Goal: Use online tool/utility: Utilize a website feature to perform a specific function

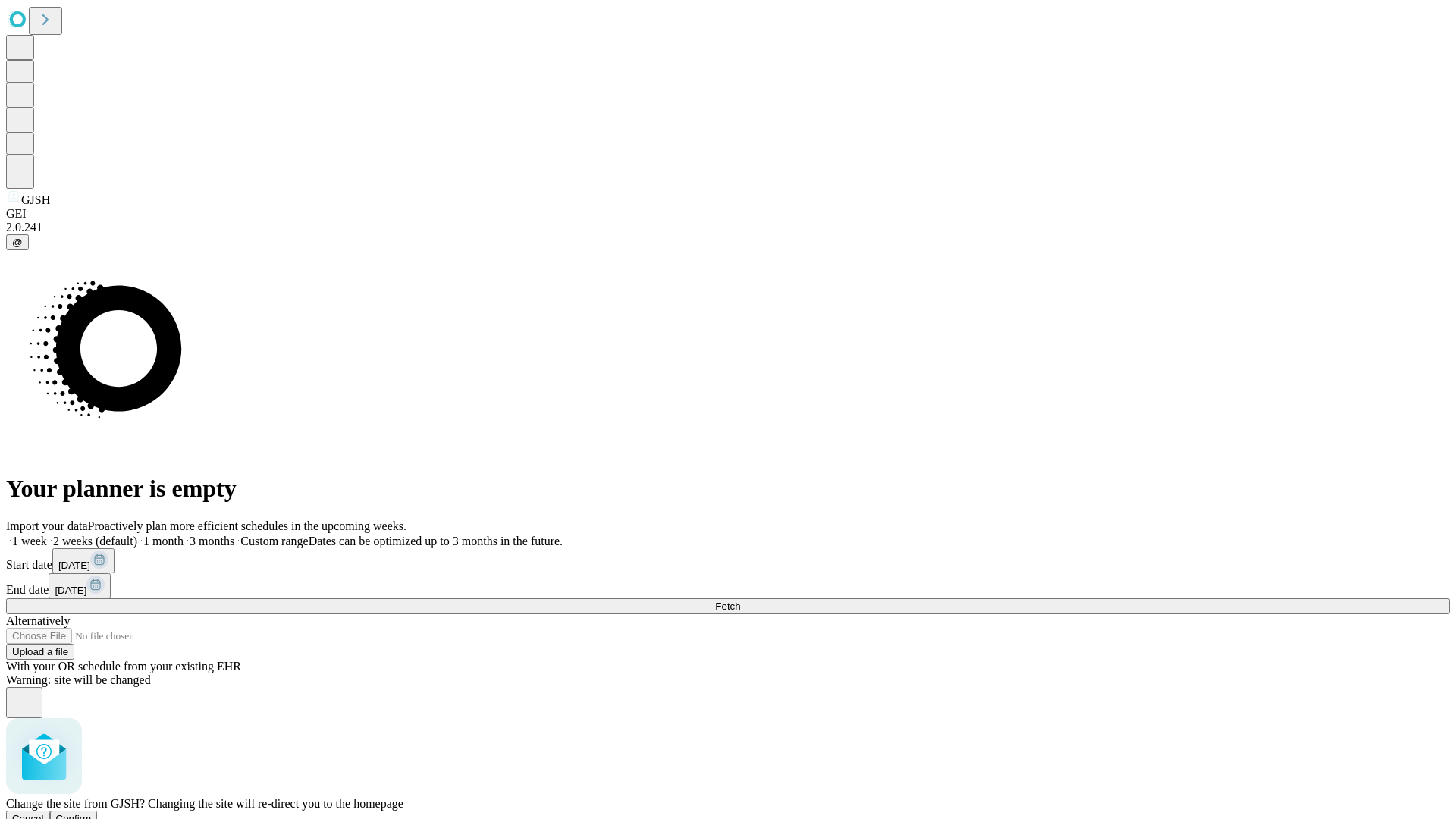
click at [92, 813] on span "Confirm" at bounding box center [73, 819] width 35 height 12
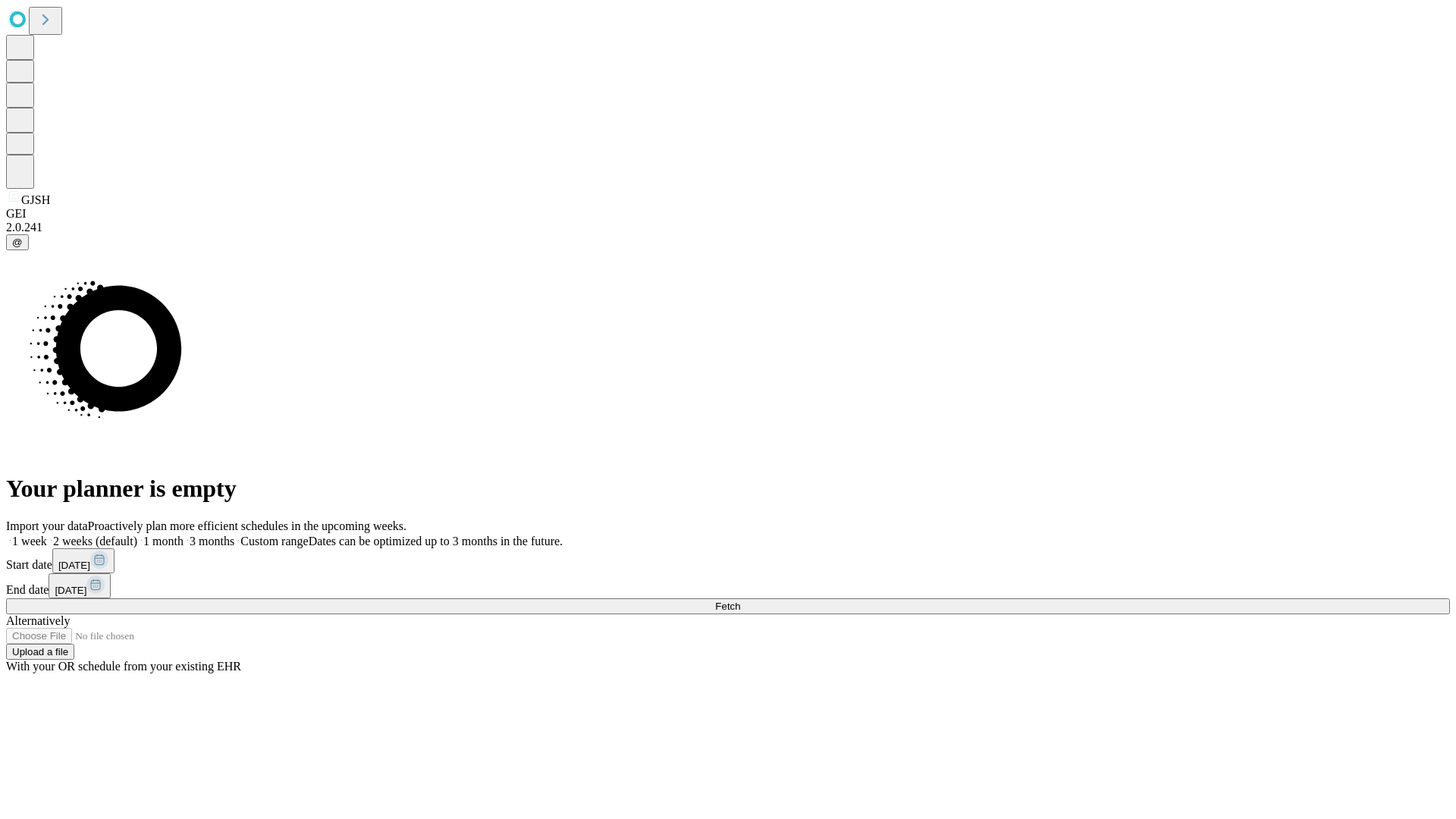
click at [47, 535] on label "1 week" at bounding box center [26, 540] width 41 height 13
click at [741, 601] on span "Fetch" at bounding box center [728, 607] width 25 height 12
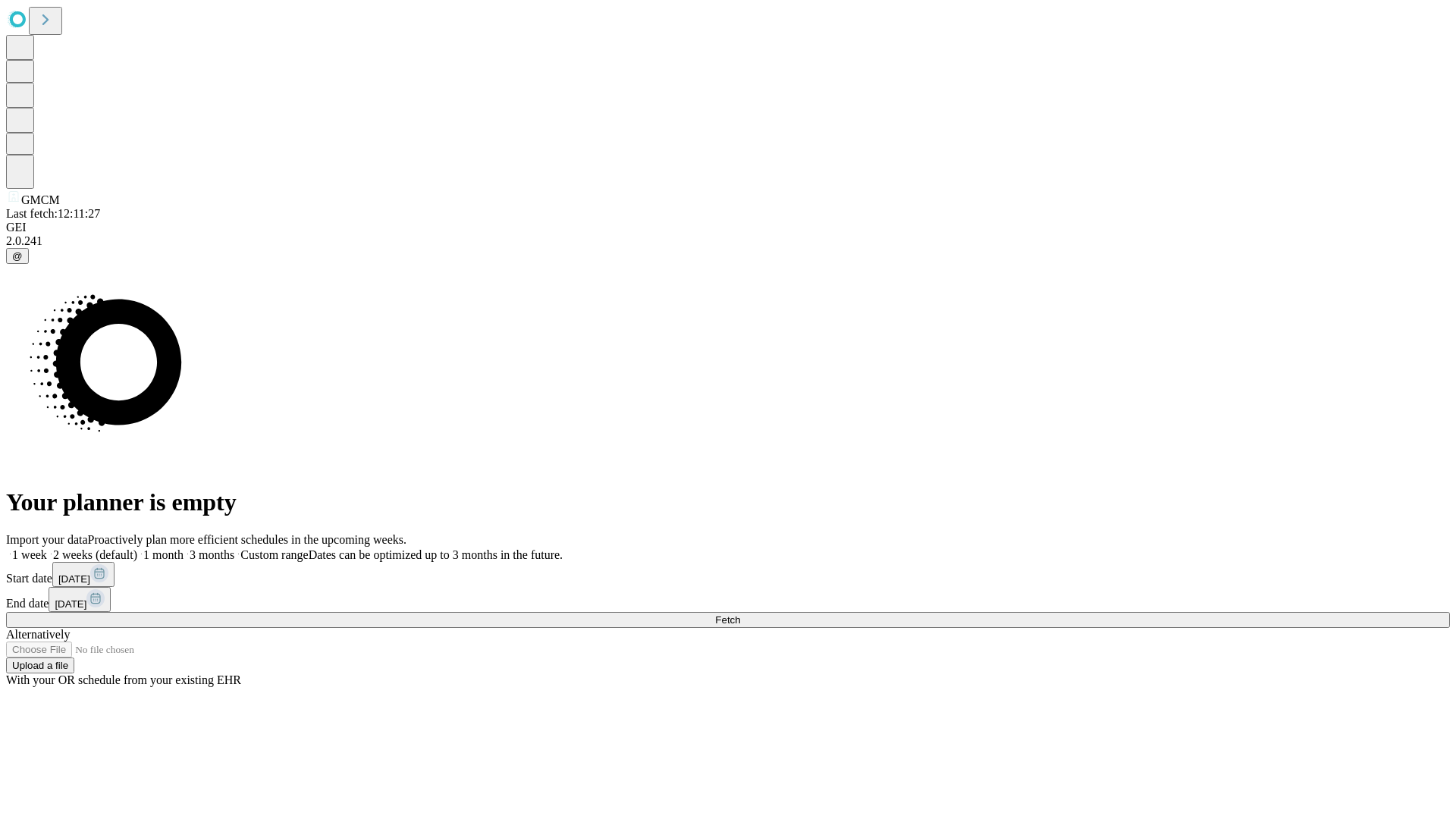
click at [47, 548] on label "1 week" at bounding box center [26, 554] width 41 height 13
click at [741, 615] on span "Fetch" at bounding box center [728, 621] width 25 height 12
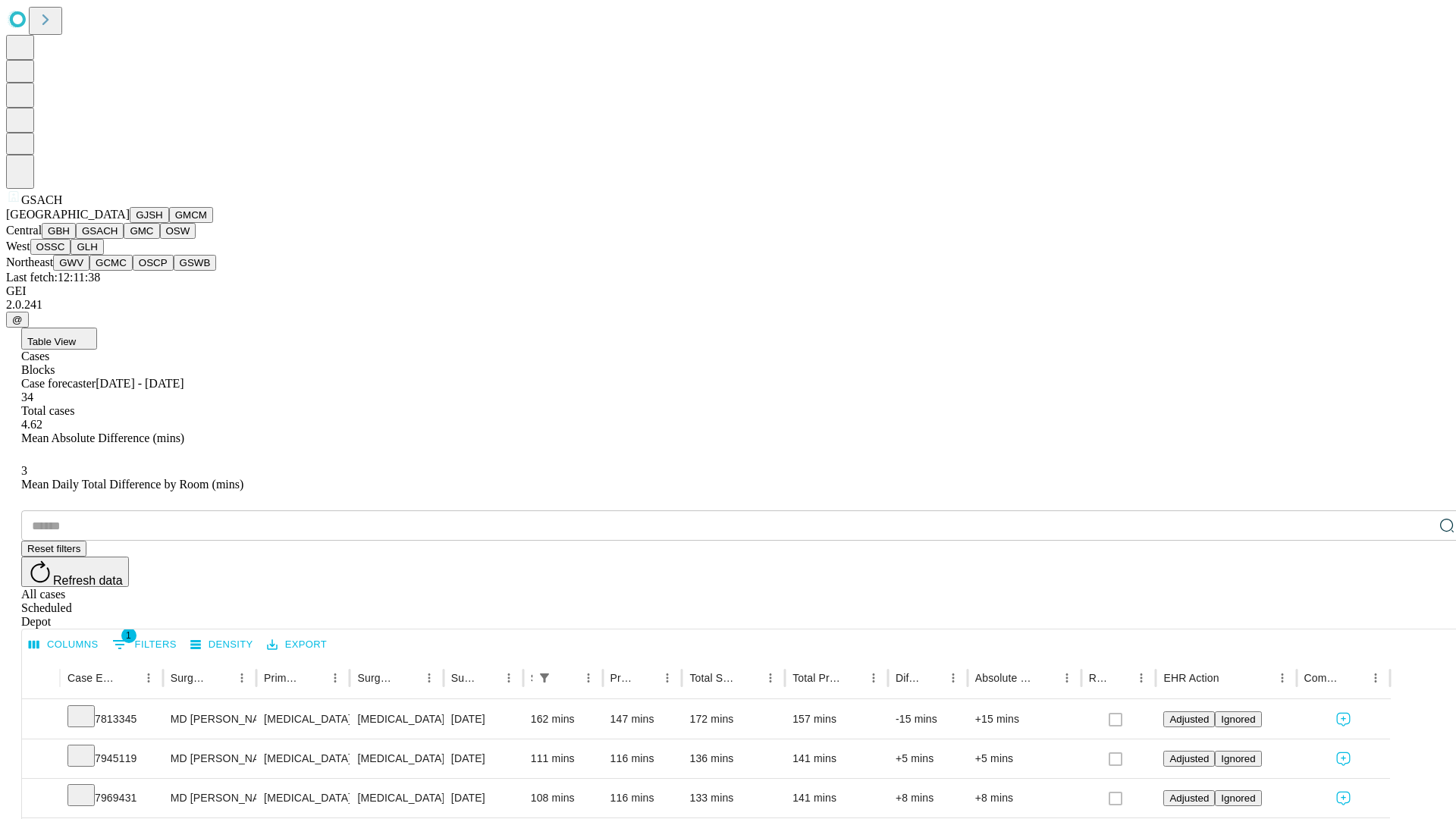
click at [124, 239] on button "GMC" at bounding box center [142, 231] width 35 height 16
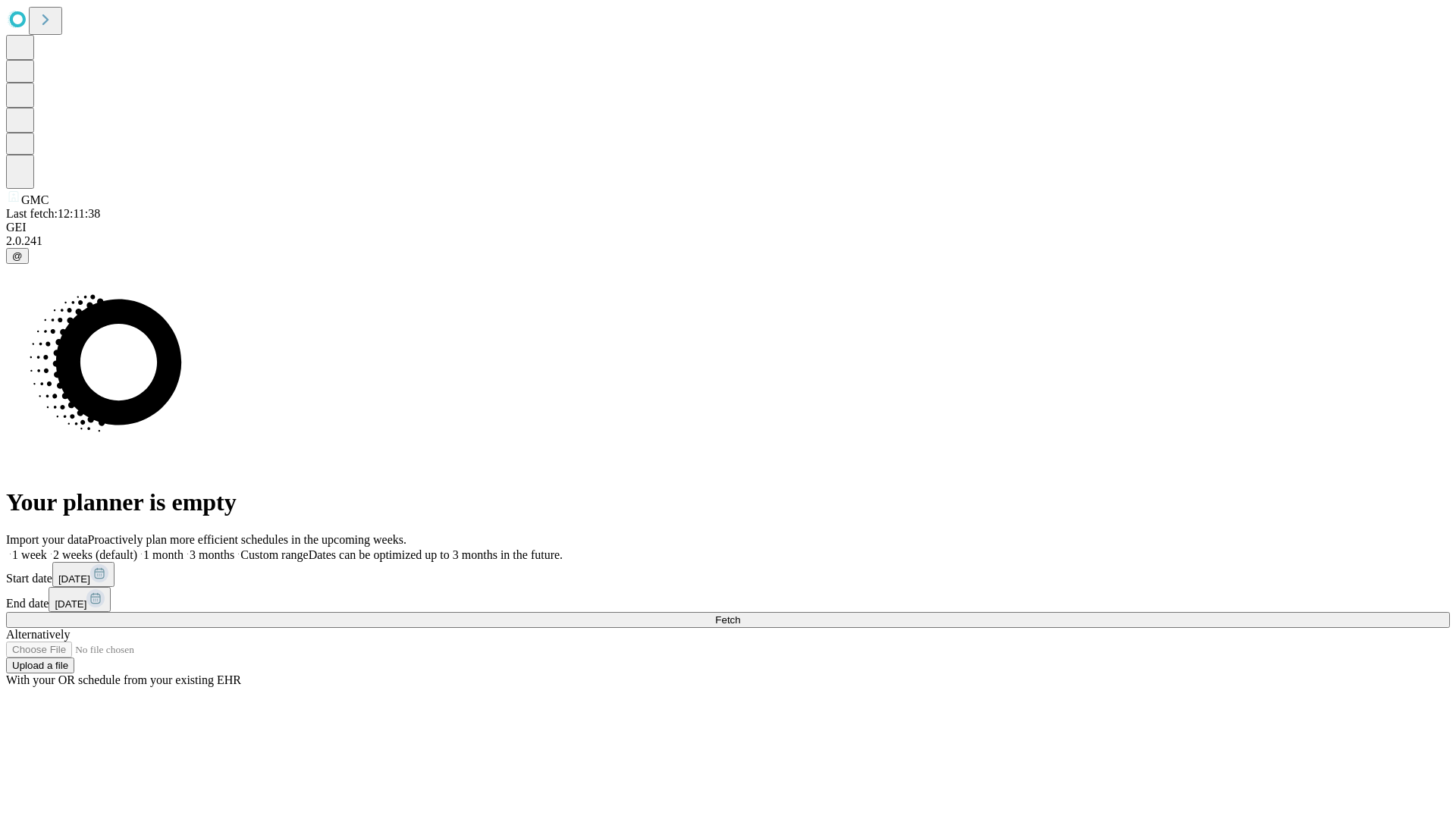
click at [47, 548] on label "1 week" at bounding box center [26, 554] width 41 height 13
click at [741, 615] on span "Fetch" at bounding box center [728, 621] width 25 height 12
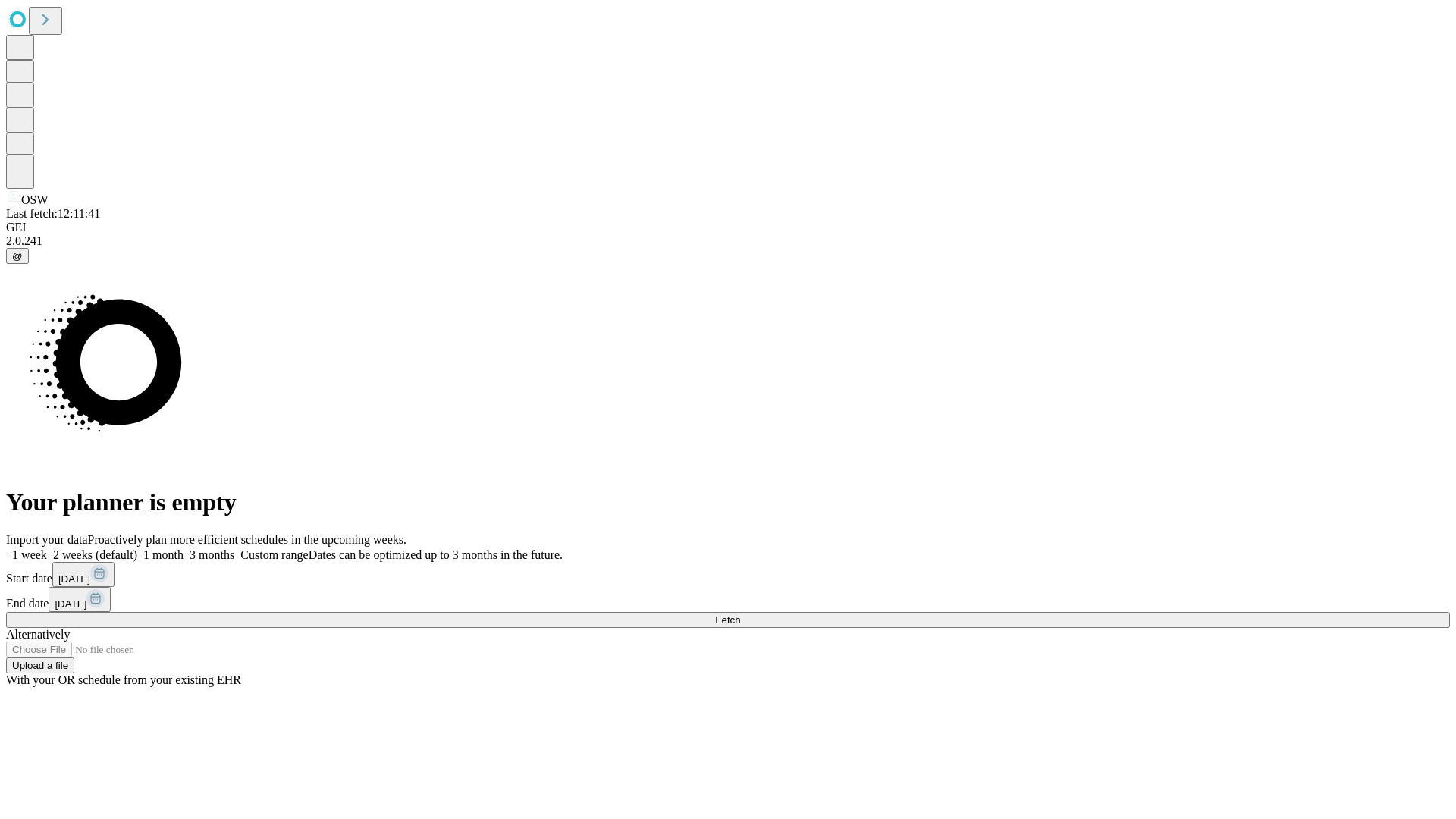
click at [47, 548] on label "1 week" at bounding box center [26, 554] width 41 height 13
click at [741, 615] on span "Fetch" at bounding box center [728, 621] width 25 height 12
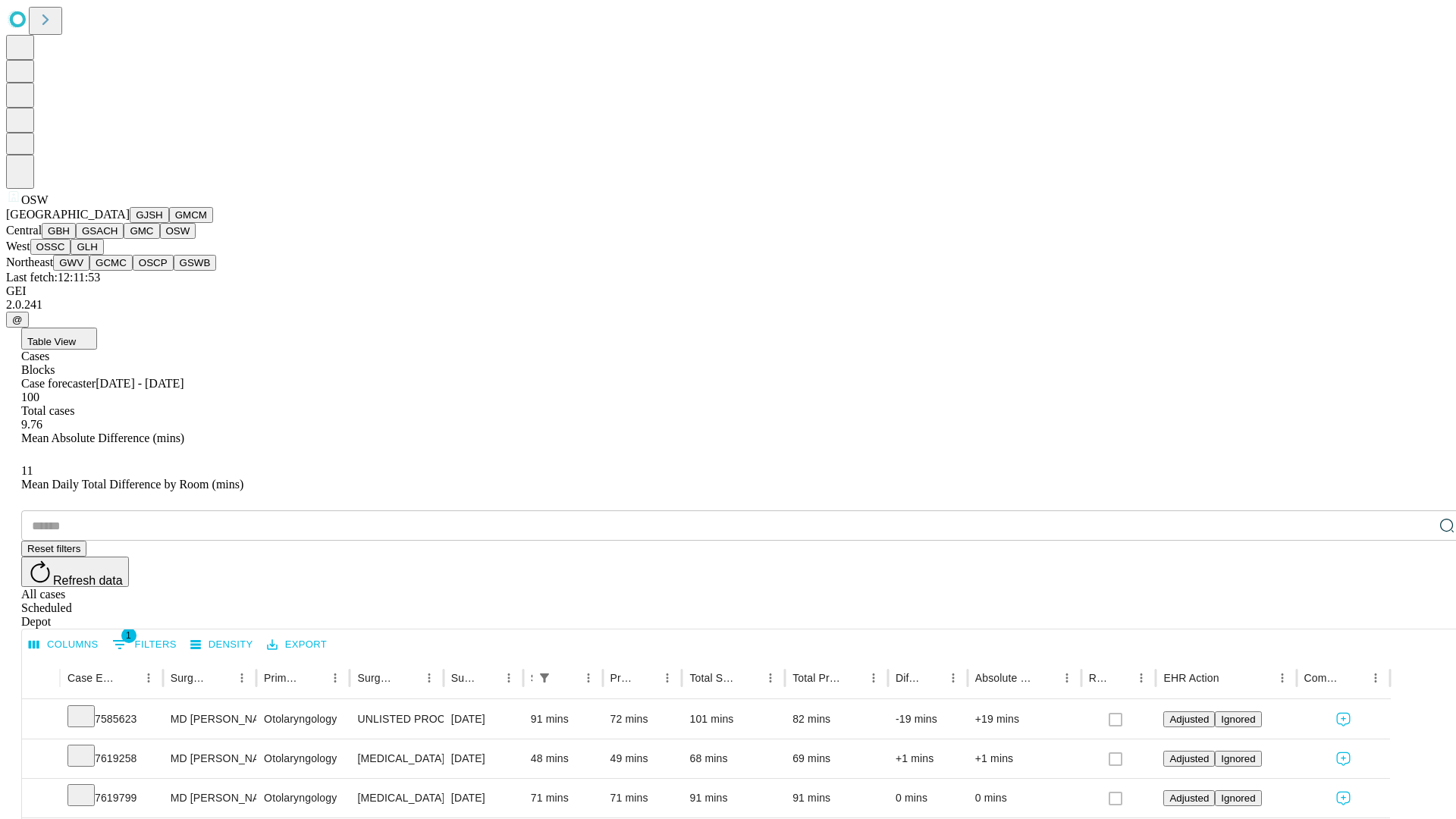
click at [71, 255] on button "OSSC" at bounding box center [51, 247] width 41 height 16
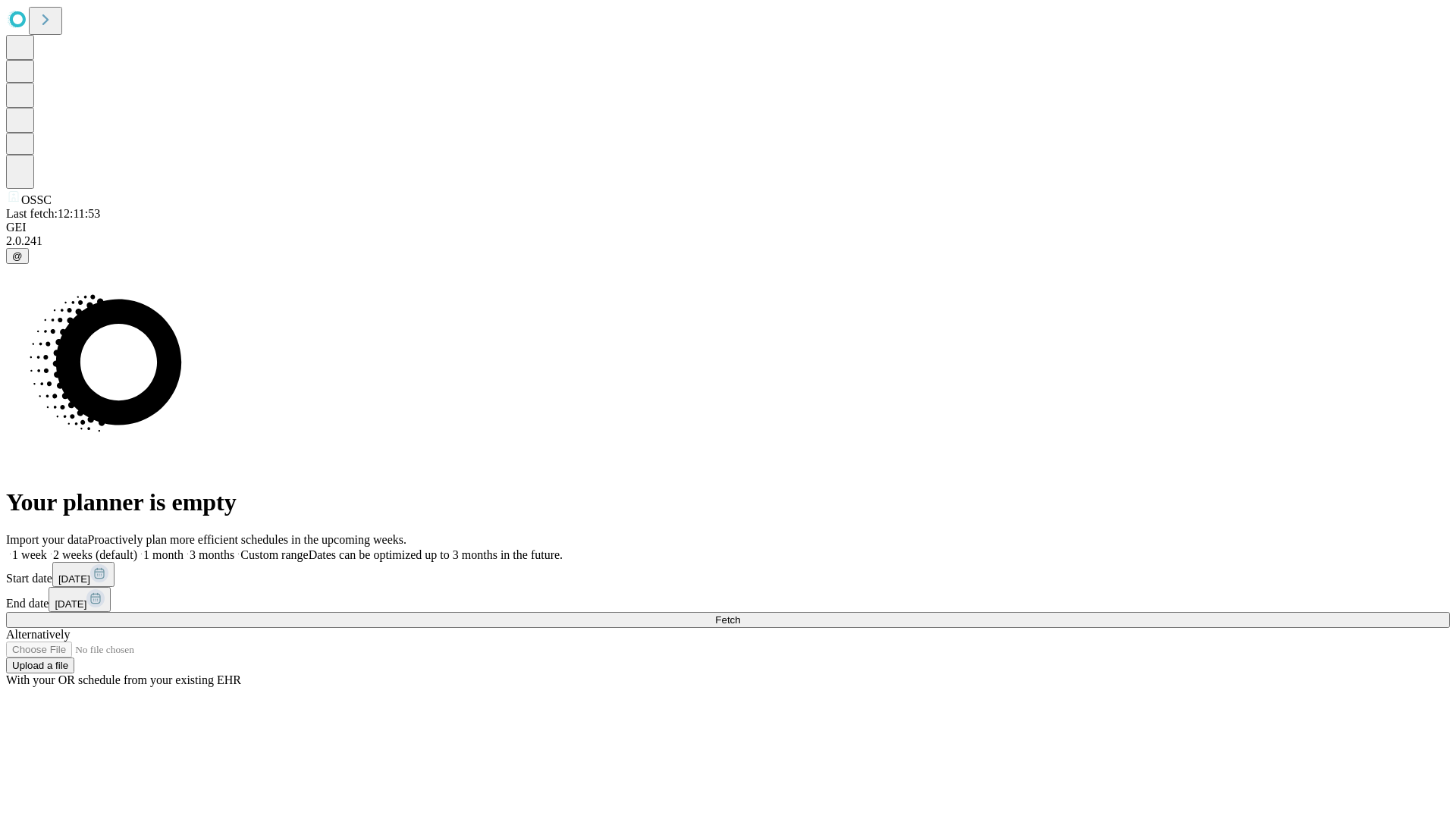
click at [741, 615] on span "Fetch" at bounding box center [728, 621] width 25 height 12
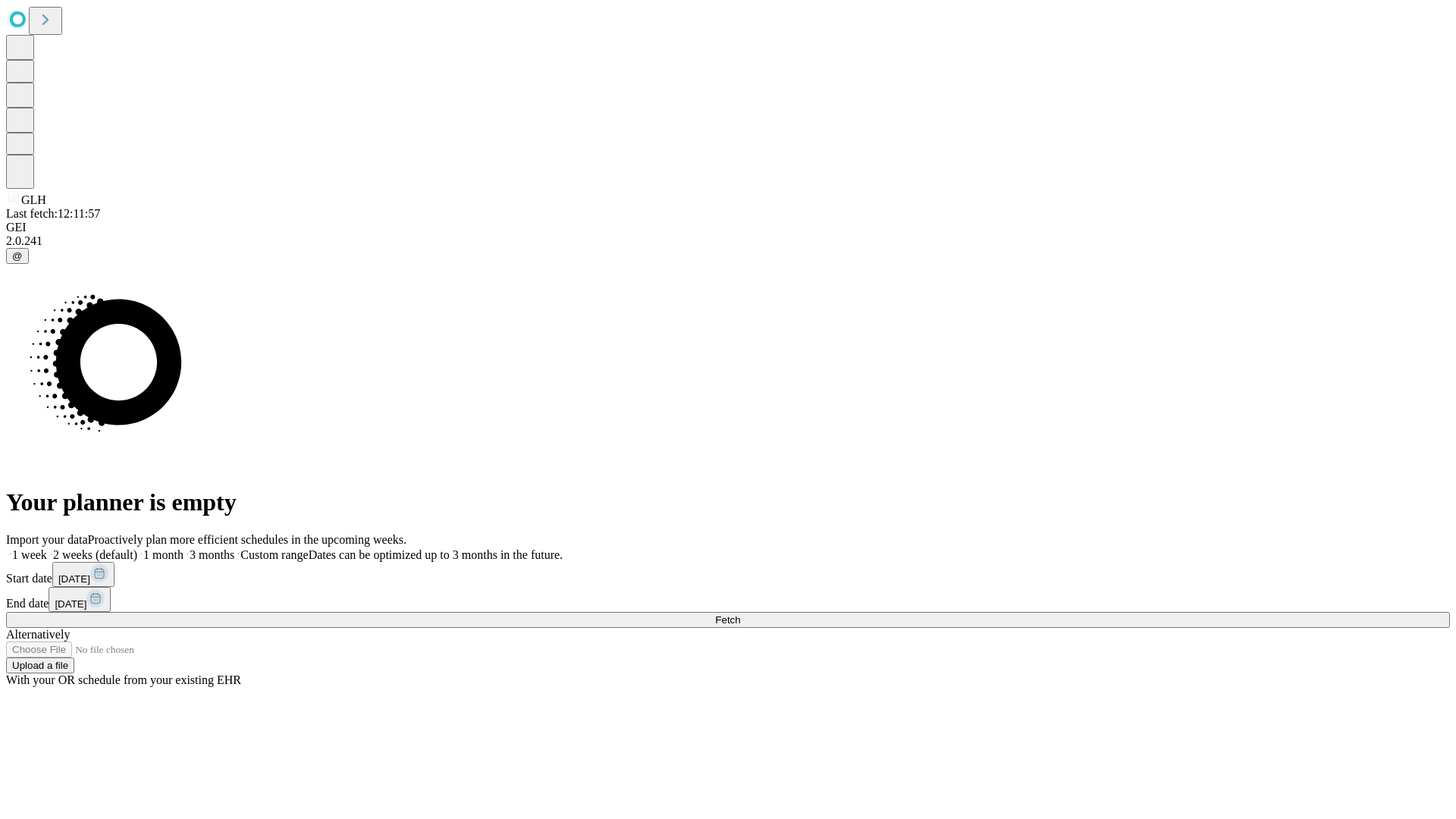
click at [741, 615] on span "Fetch" at bounding box center [728, 621] width 25 height 12
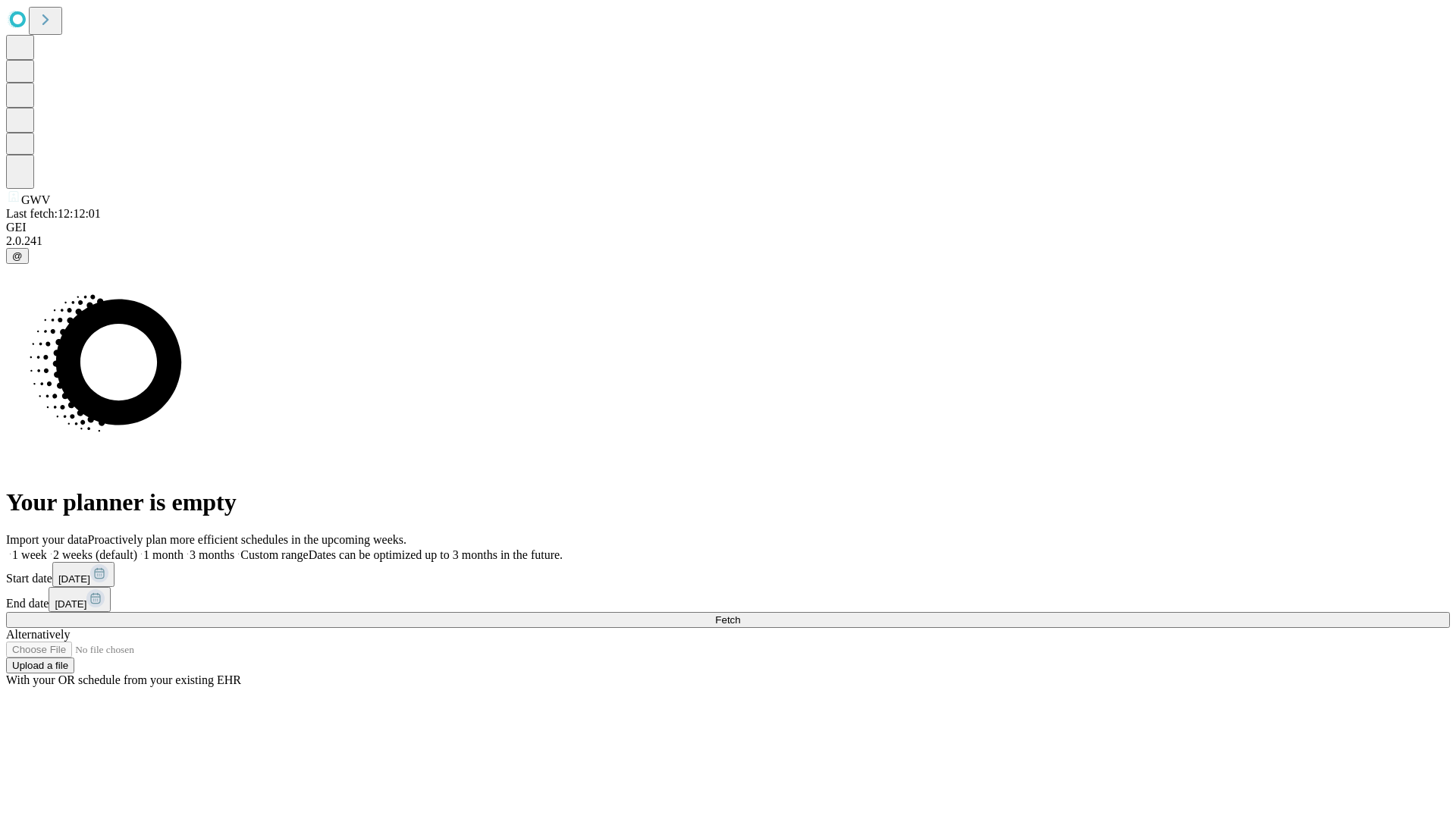
click at [47, 548] on label "1 week" at bounding box center [26, 554] width 41 height 13
click at [741, 615] on span "Fetch" at bounding box center [728, 621] width 25 height 12
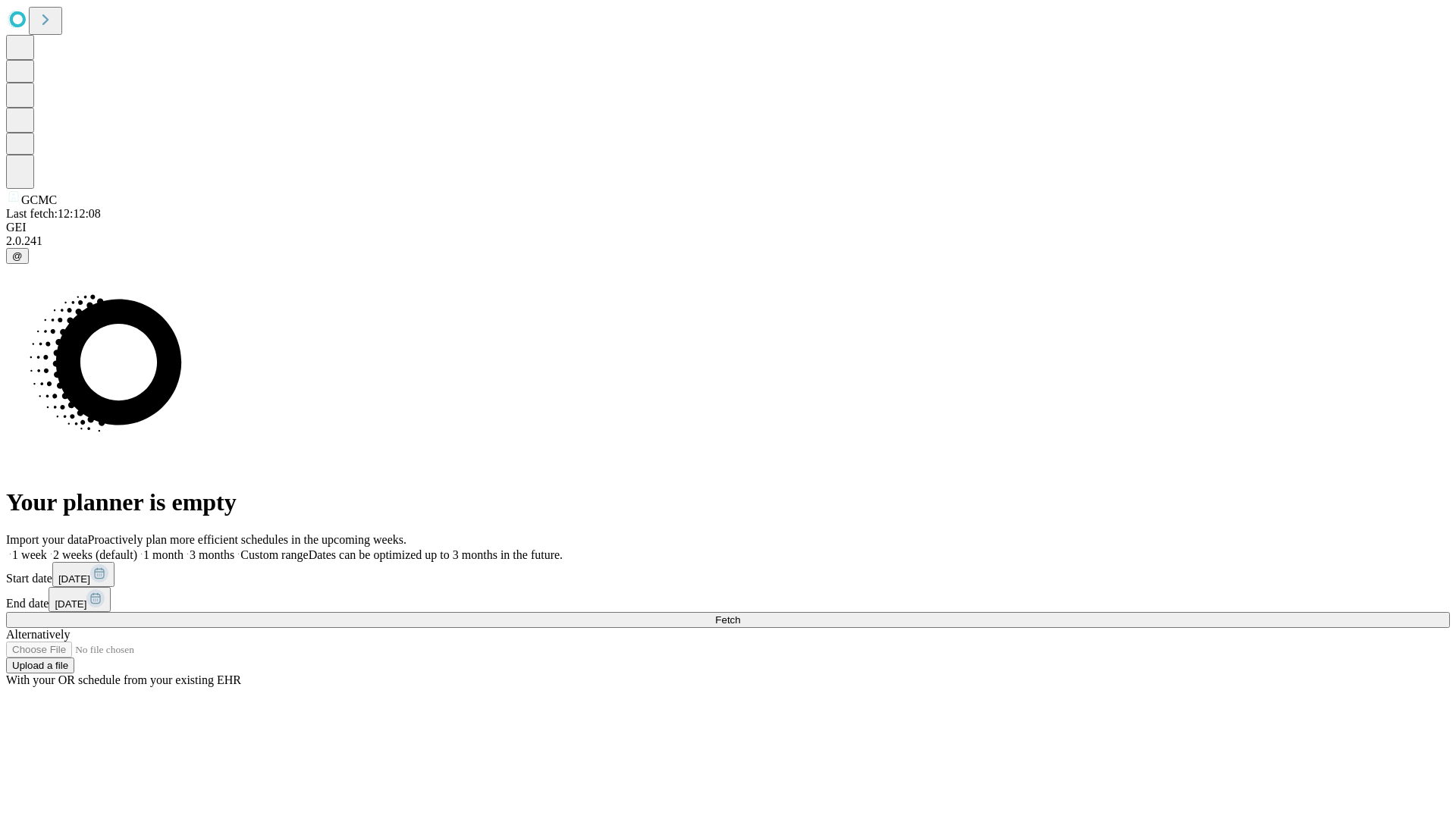
click at [47, 548] on label "1 week" at bounding box center [26, 554] width 41 height 13
click at [741, 615] on span "Fetch" at bounding box center [728, 621] width 25 height 12
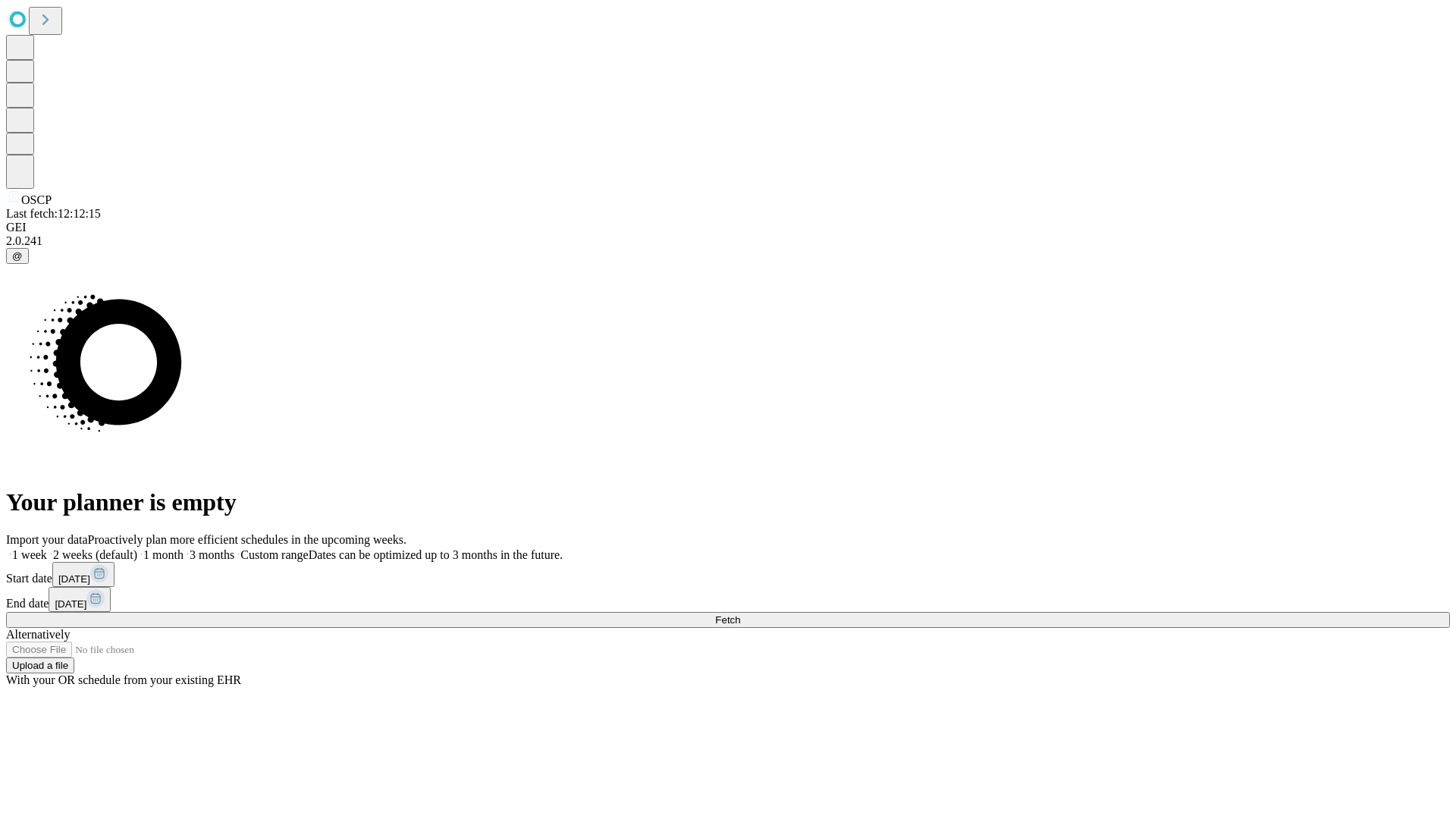
click at [47, 548] on label "1 week" at bounding box center [26, 554] width 41 height 13
click at [741, 615] on span "Fetch" at bounding box center [728, 621] width 25 height 12
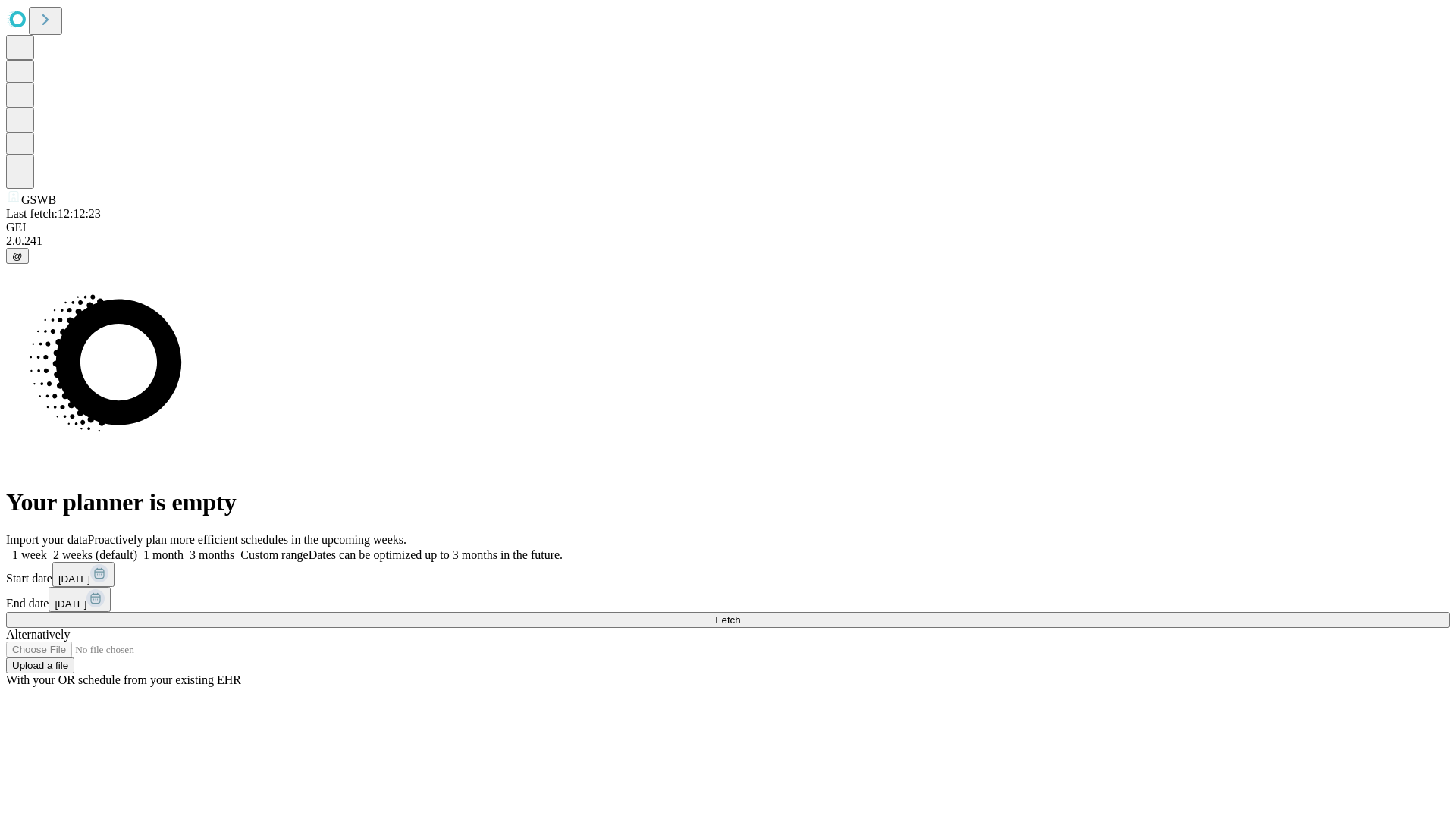
click at [47, 548] on label "1 week" at bounding box center [26, 554] width 41 height 13
click at [741, 615] on span "Fetch" at bounding box center [728, 621] width 25 height 12
